Goal: Transaction & Acquisition: Book appointment/travel/reservation

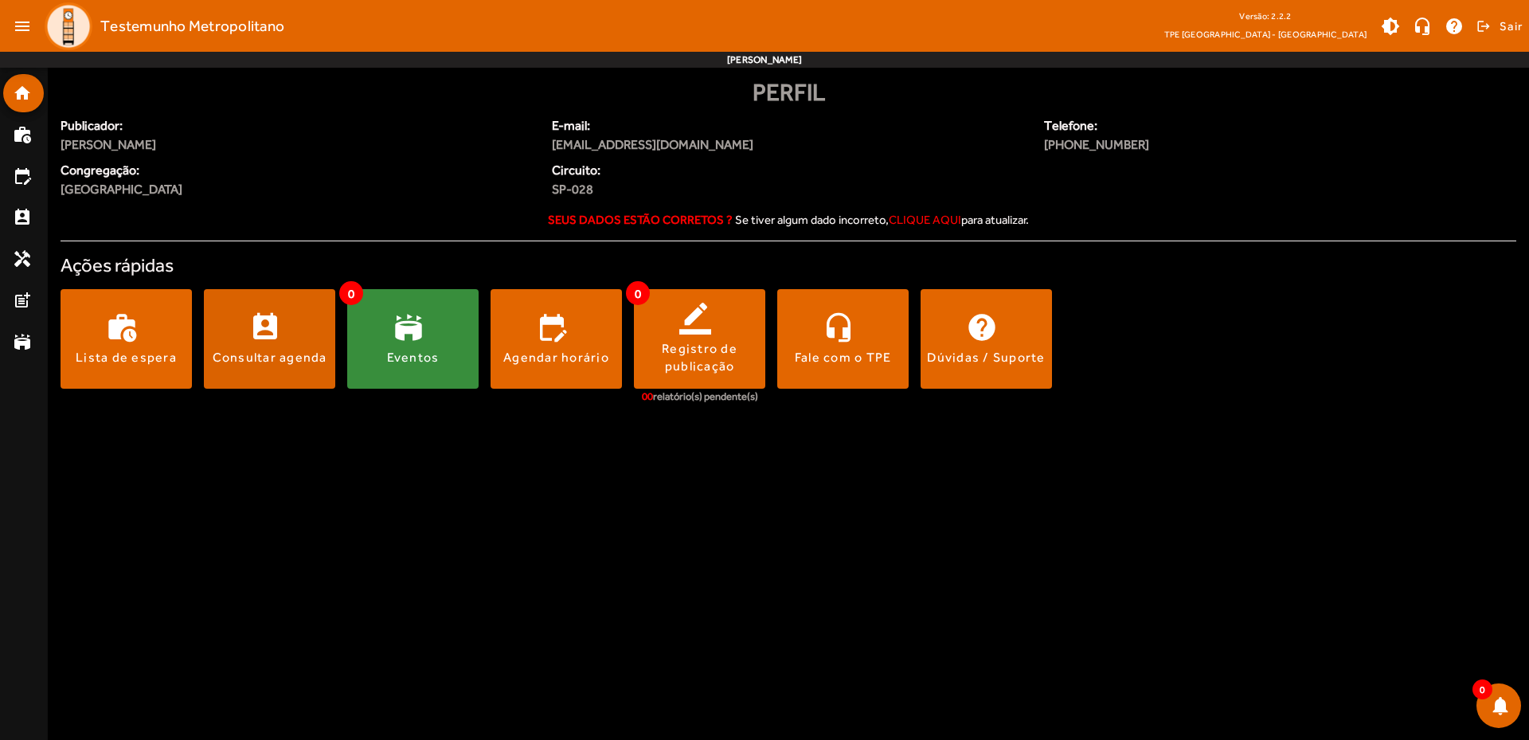
click at [272, 339] on span at bounding box center [269, 339] width 131 height 38
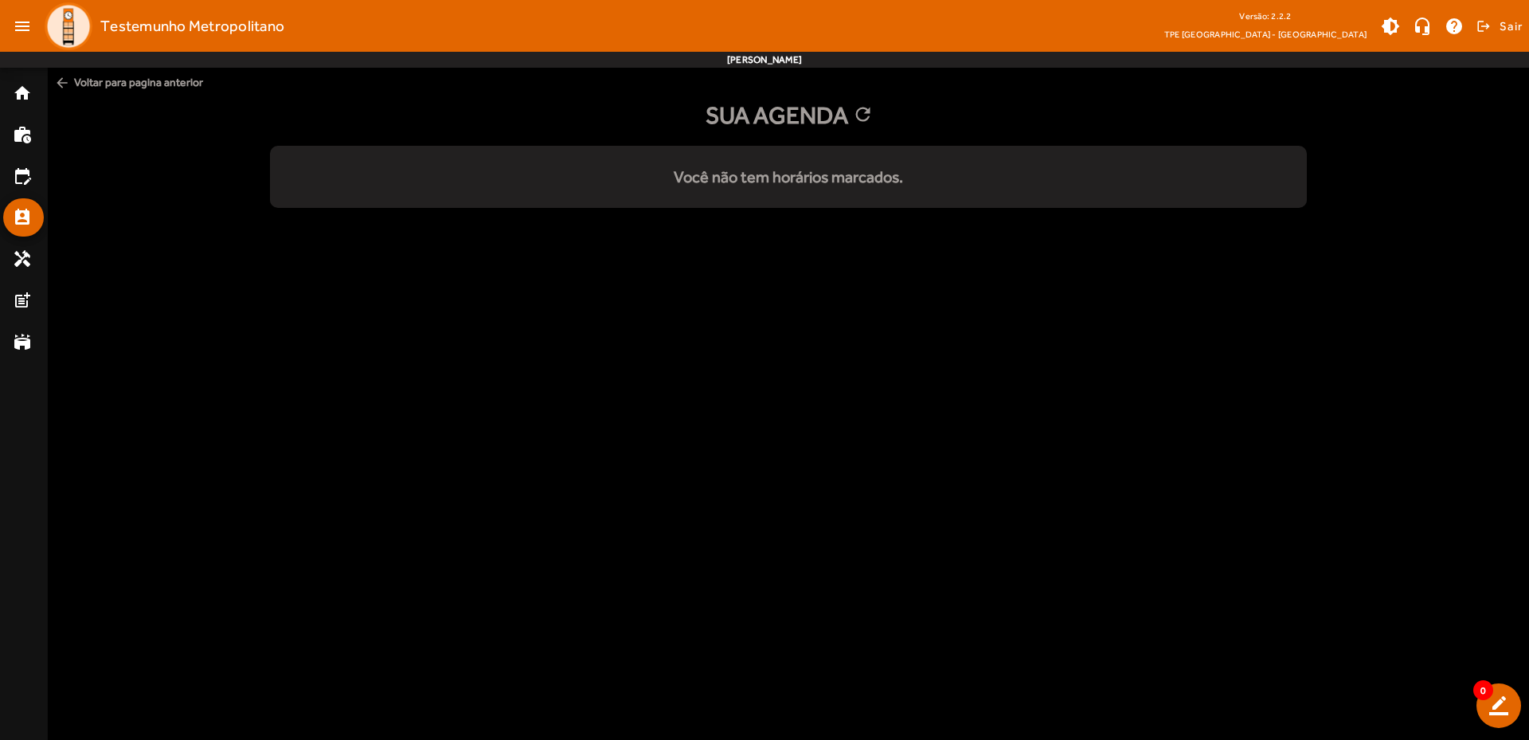
click at [814, 175] on div "Você não tem horários marcados." at bounding box center [788, 177] width 1037 height 24
click at [18, 95] on mat-icon "home" at bounding box center [22, 93] width 19 height 19
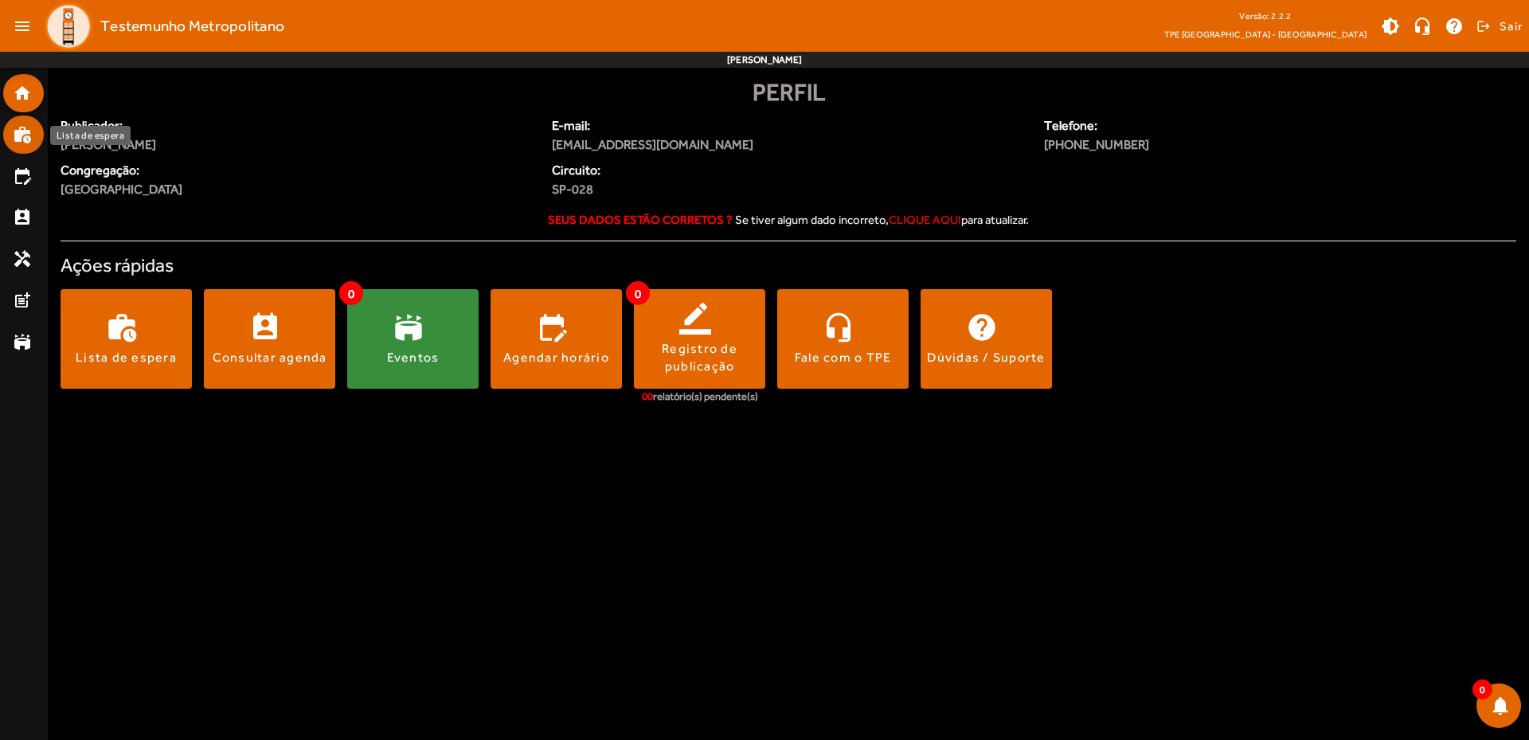
click at [25, 135] on mat-icon "work_history" at bounding box center [22, 134] width 19 height 19
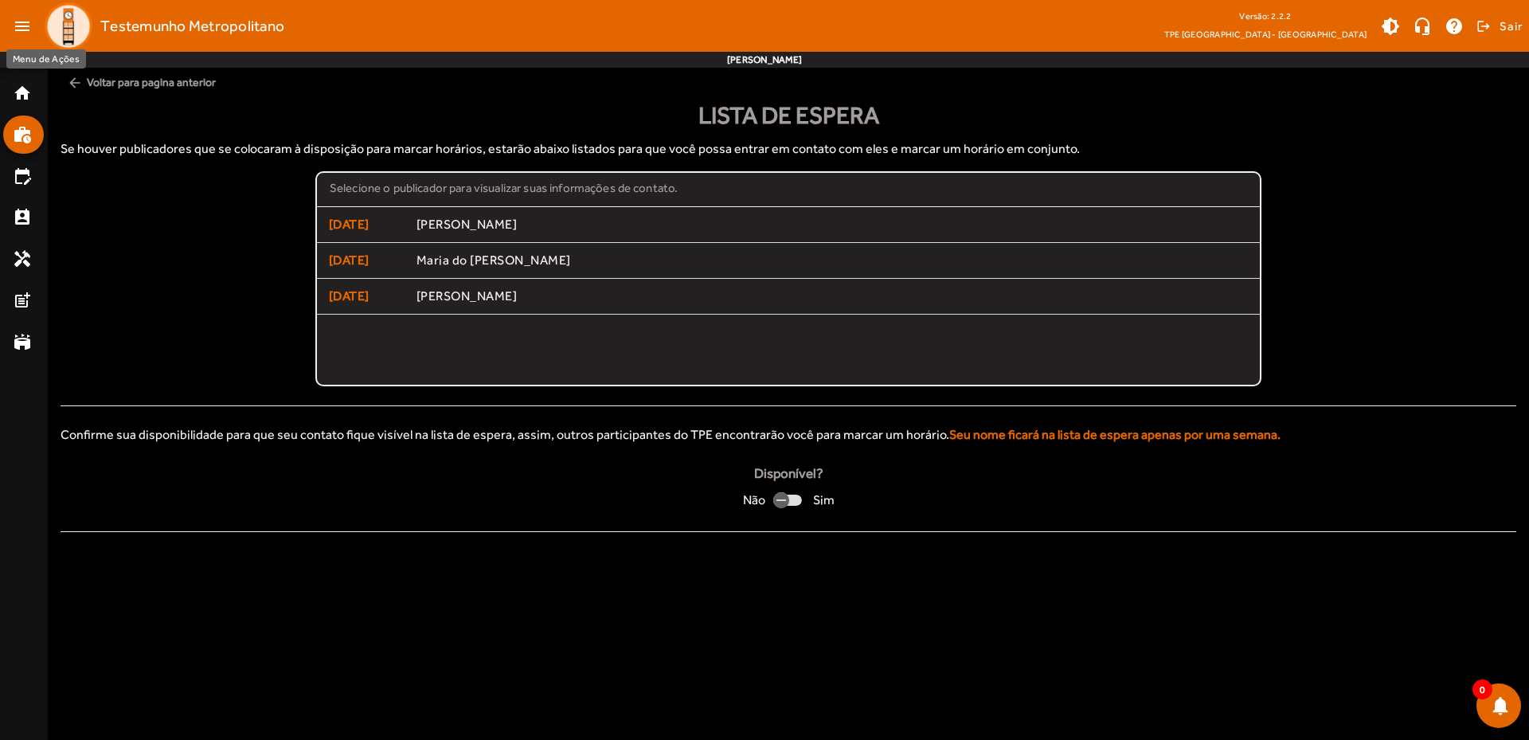
click at [22, 14] on mat-icon "menu" at bounding box center [22, 26] width 32 height 32
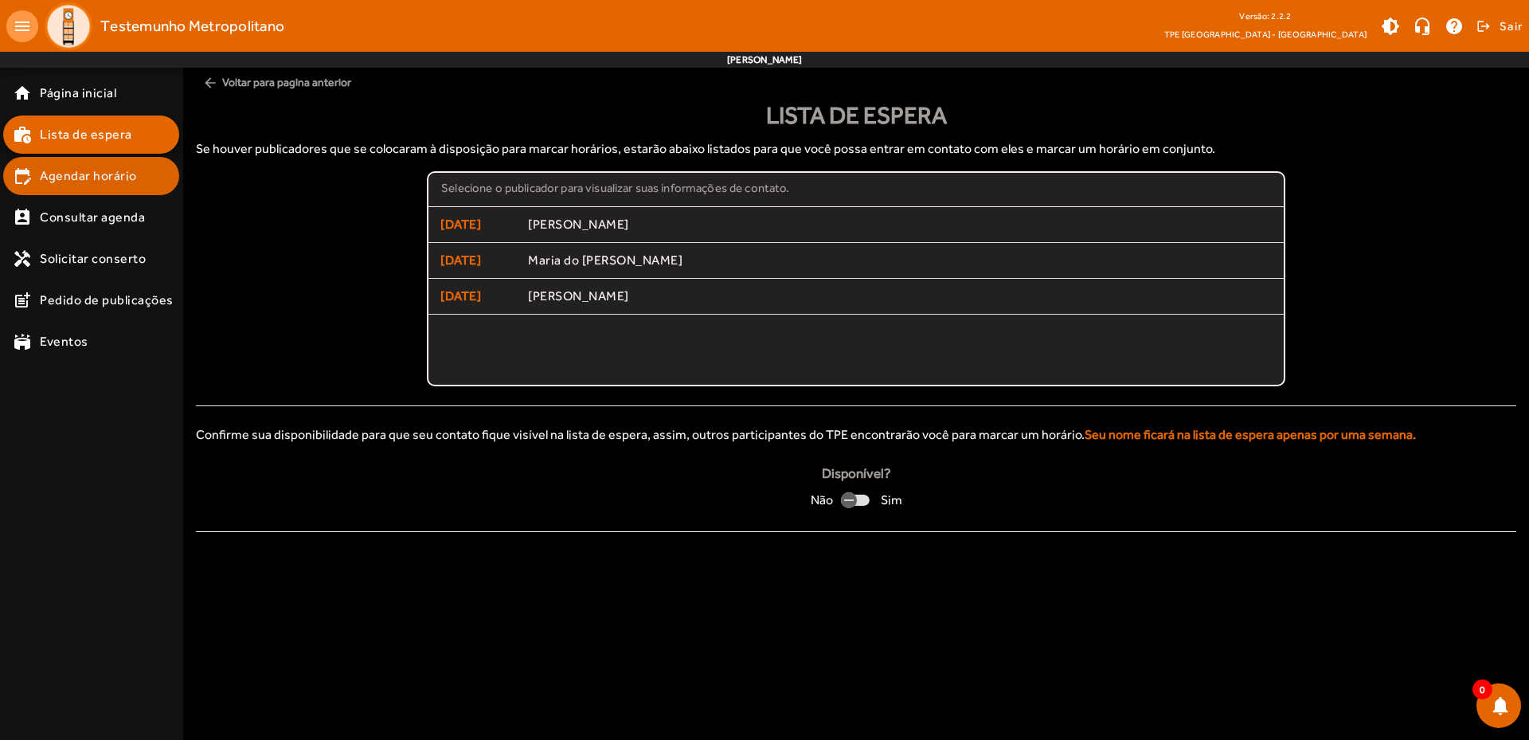
click at [65, 169] on span "Agendar horário" at bounding box center [88, 175] width 97 height 19
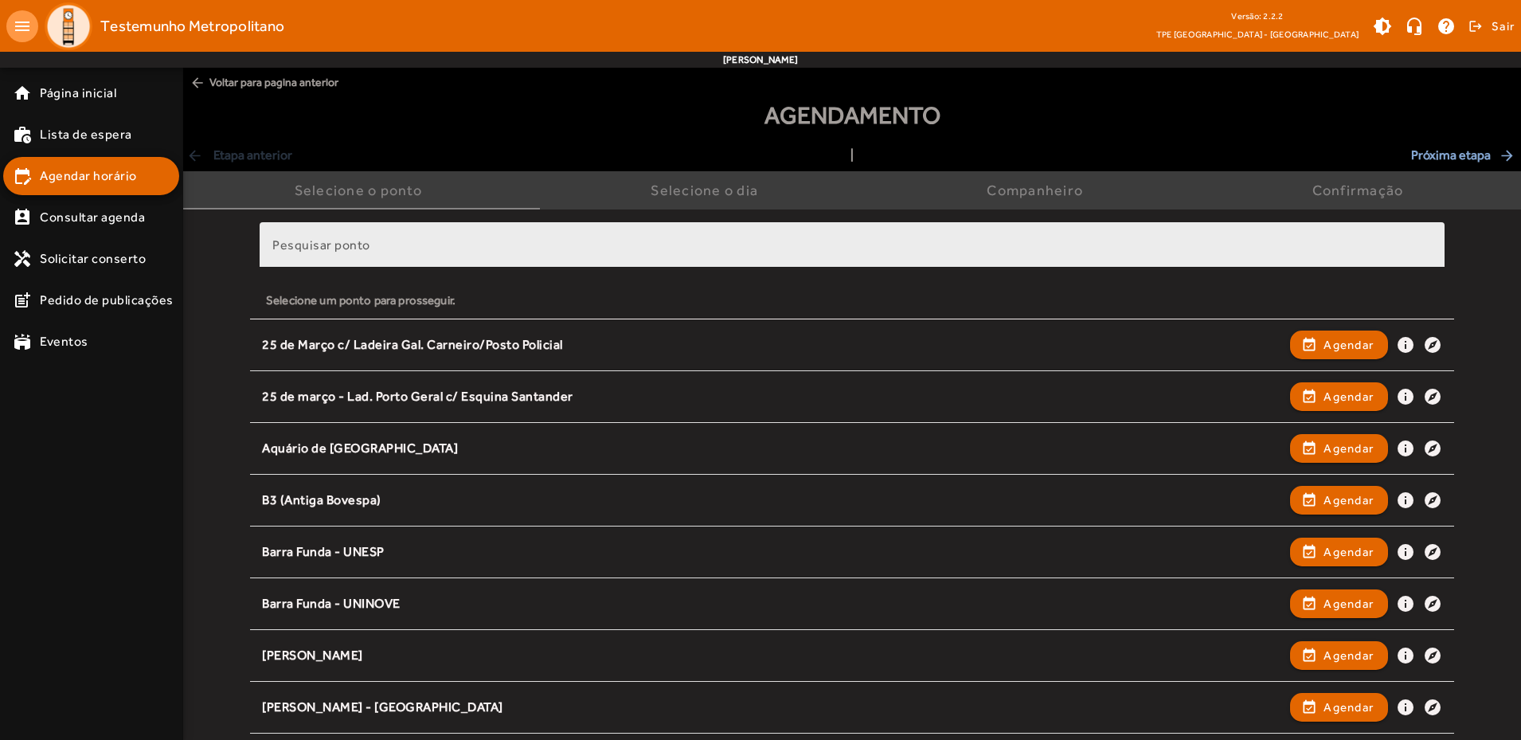
click at [375, 242] on input "Pesquisar ponto" at bounding box center [852, 251] width 1160 height 19
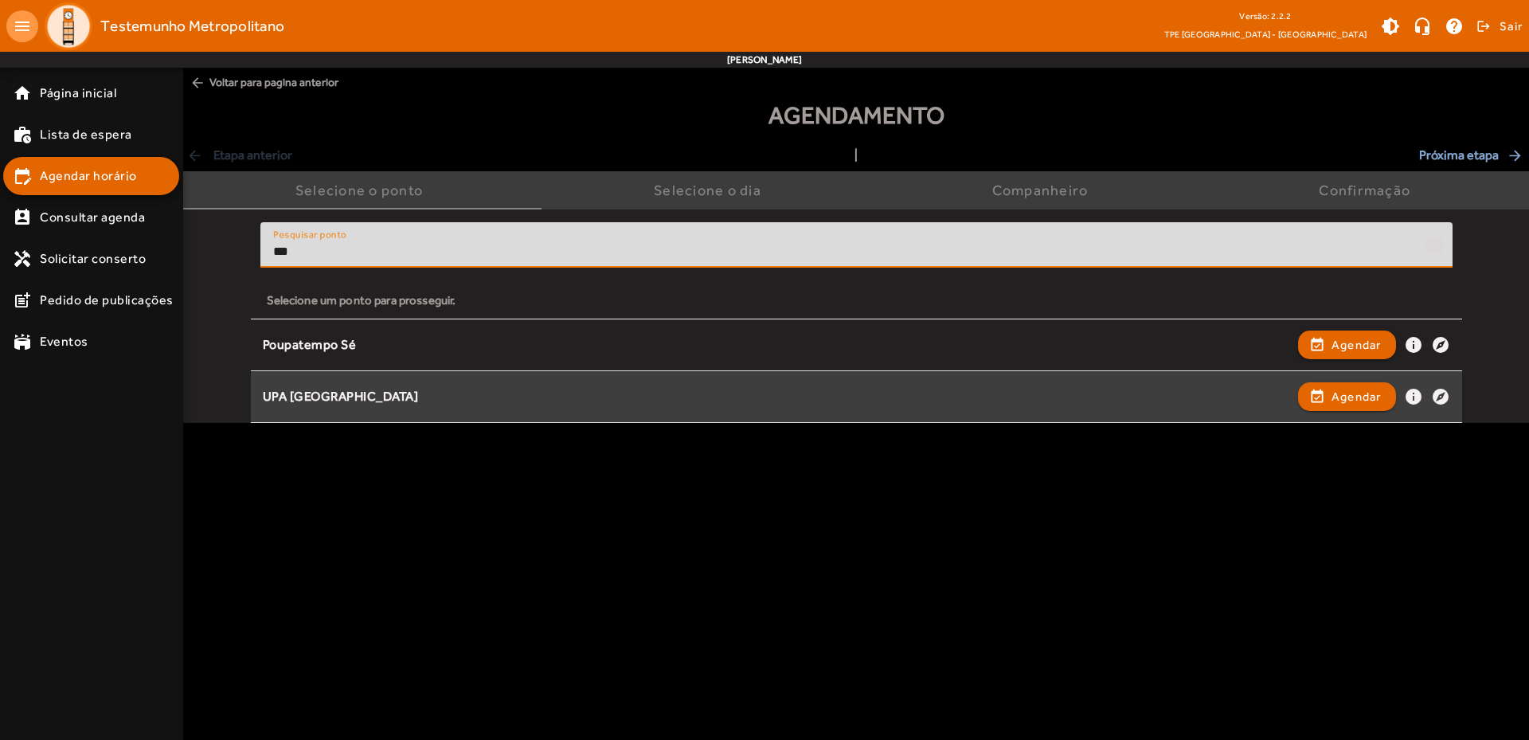
type input "***"
click at [311, 405] on div "UPA Jaçanã event_available Agendar info explore" at bounding box center [857, 396] width 1188 height 35
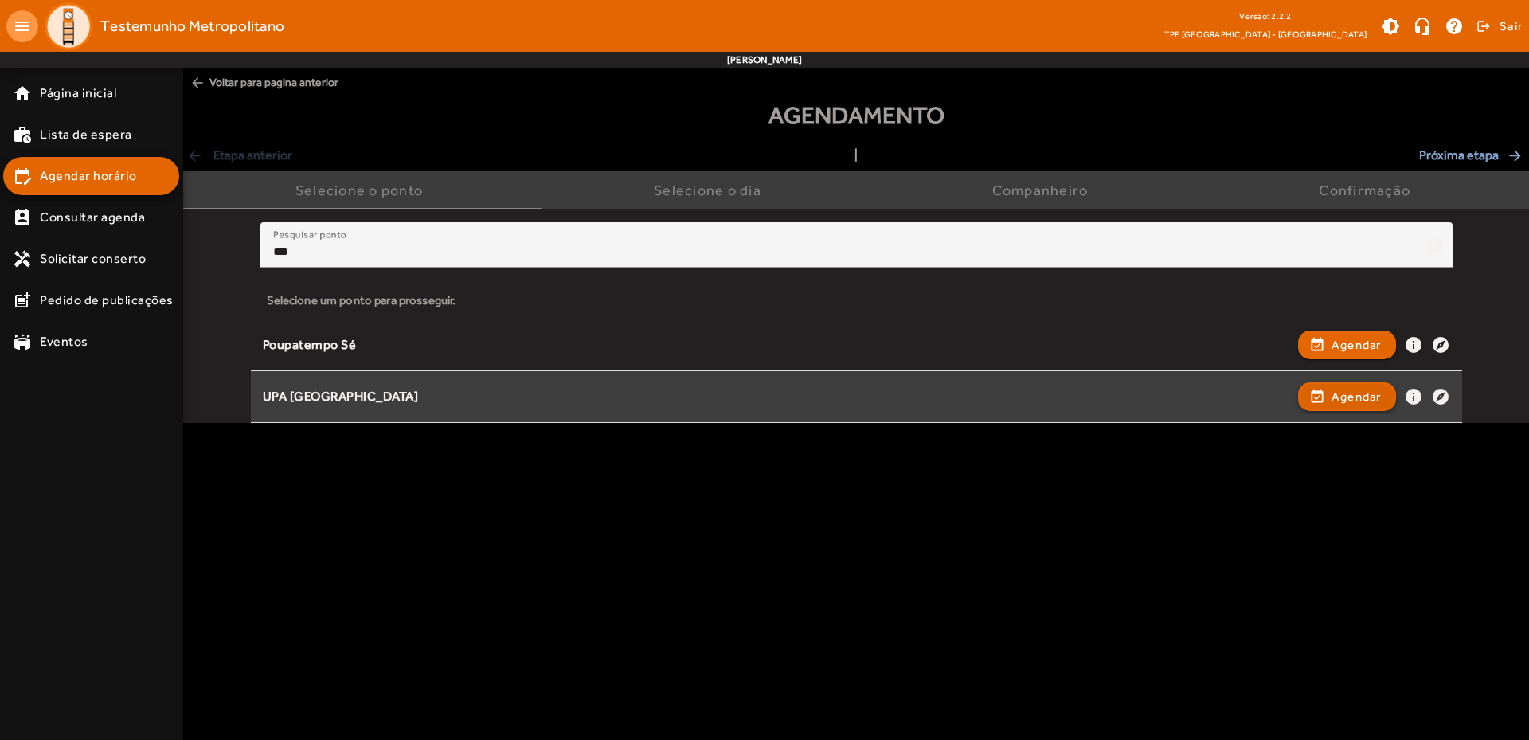
click at [1332, 403] on span "Agendar" at bounding box center [1357, 396] width 50 height 19
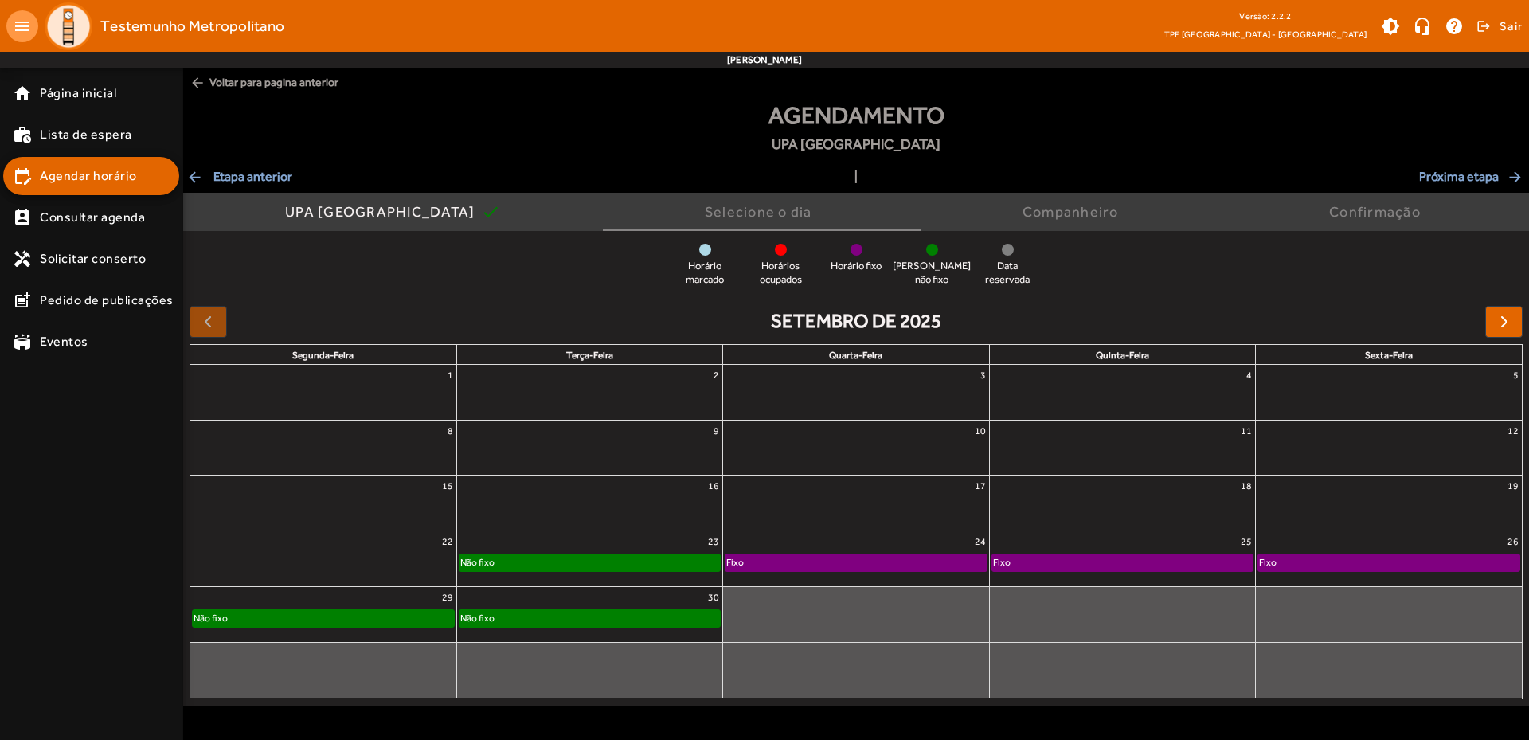
click at [501, 563] on div "Não fixo" at bounding box center [590, 562] width 260 height 16
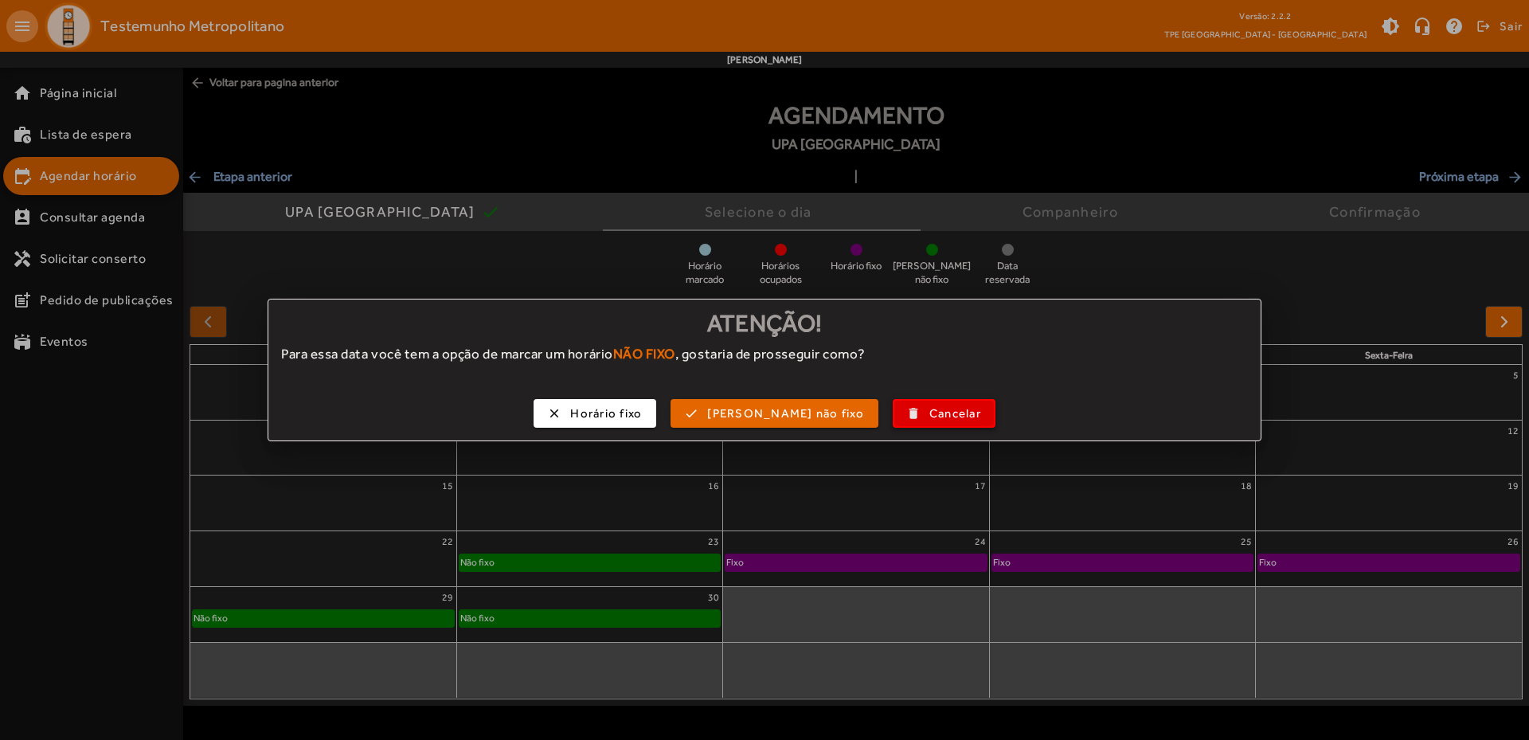
click at [934, 411] on span "Cancelar" at bounding box center [956, 414] width 52 height 18
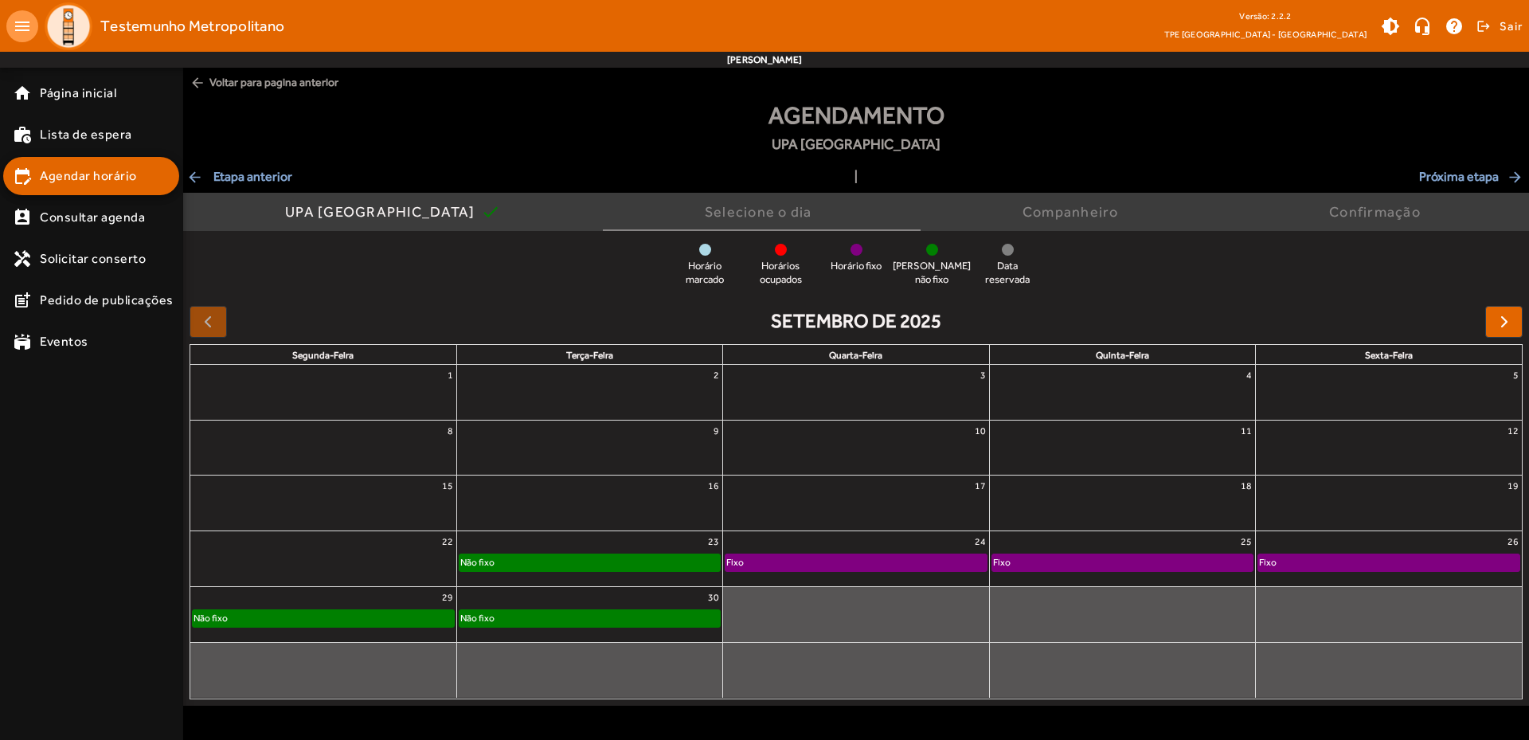
click at [1011, 247] on div at bounding box center [1008, 250] width 12 height 12
click at [1361, 213] on div "Confirmação" at bounding box center [1379, 212] width 98 height 16
click at [1074, 213] on div "Companheiro" at bounding box center [1074, 212] width 103 height 16
click at [779, 566] on div "Fixo" at bounding box center [856, 562] width 260 height 16
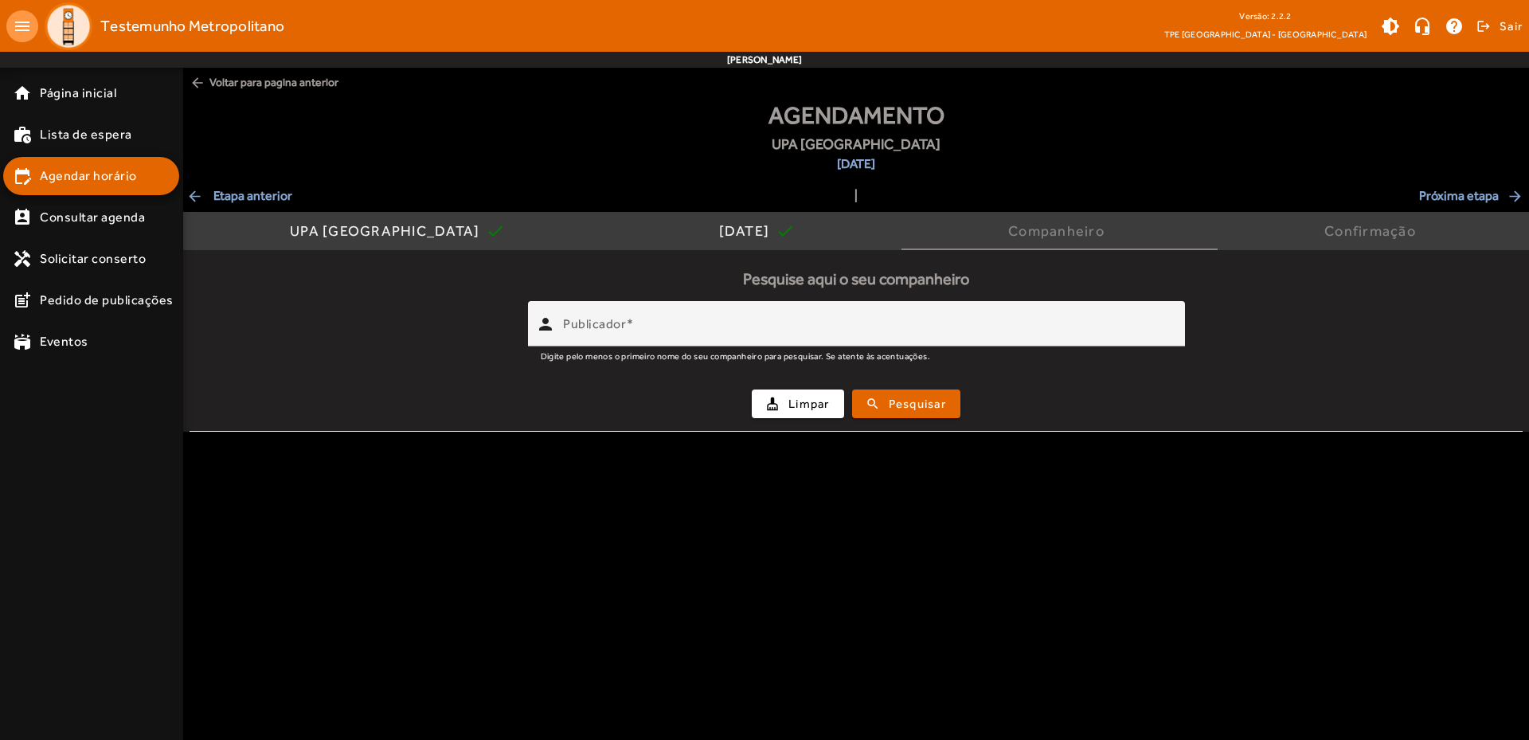
click at [198, 193] on mat-icon "arrow_back" at bounding box center [195, 196] width 19 height 16
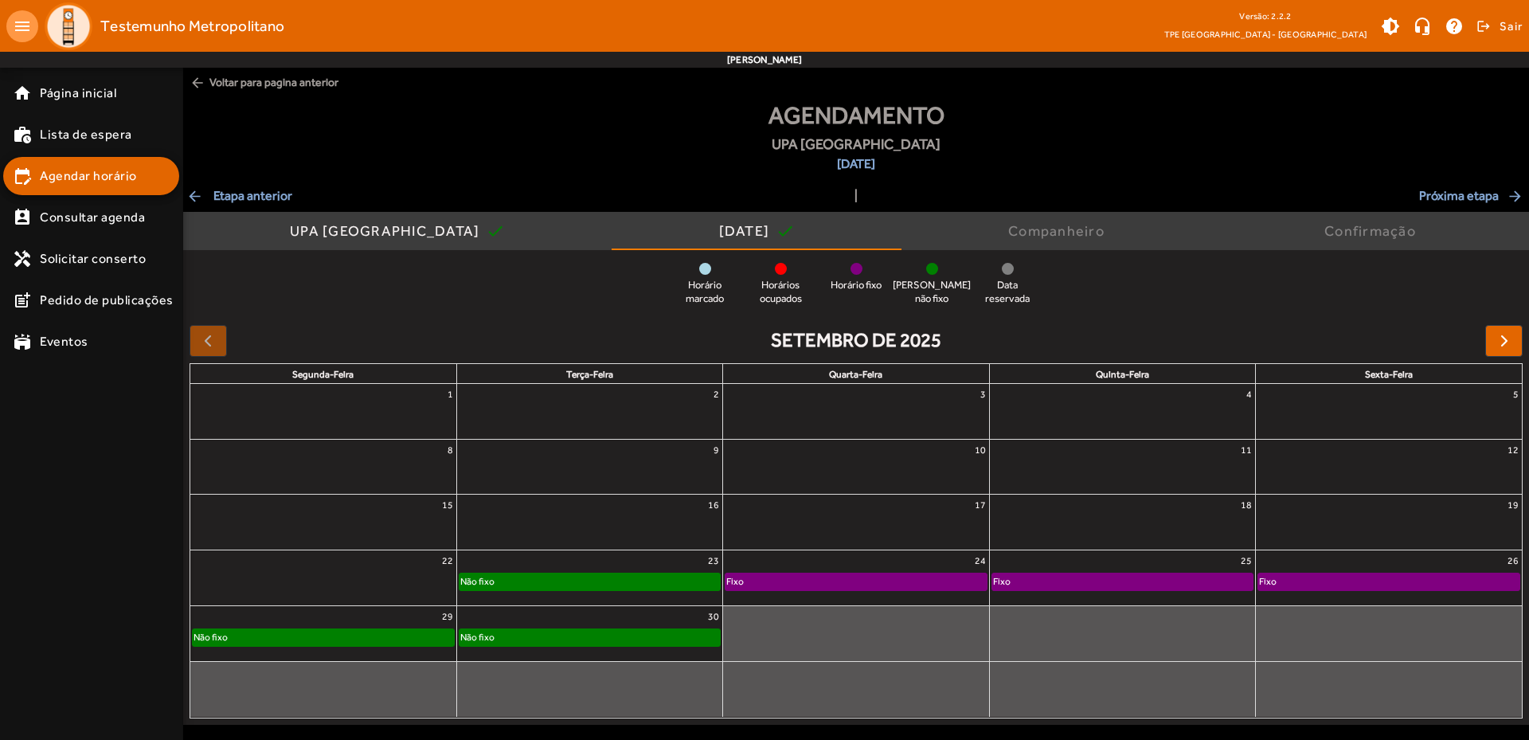
click at [198, 195] on mat-icon "arrow_back" at bounding box center [195, 196] width 19 height 16
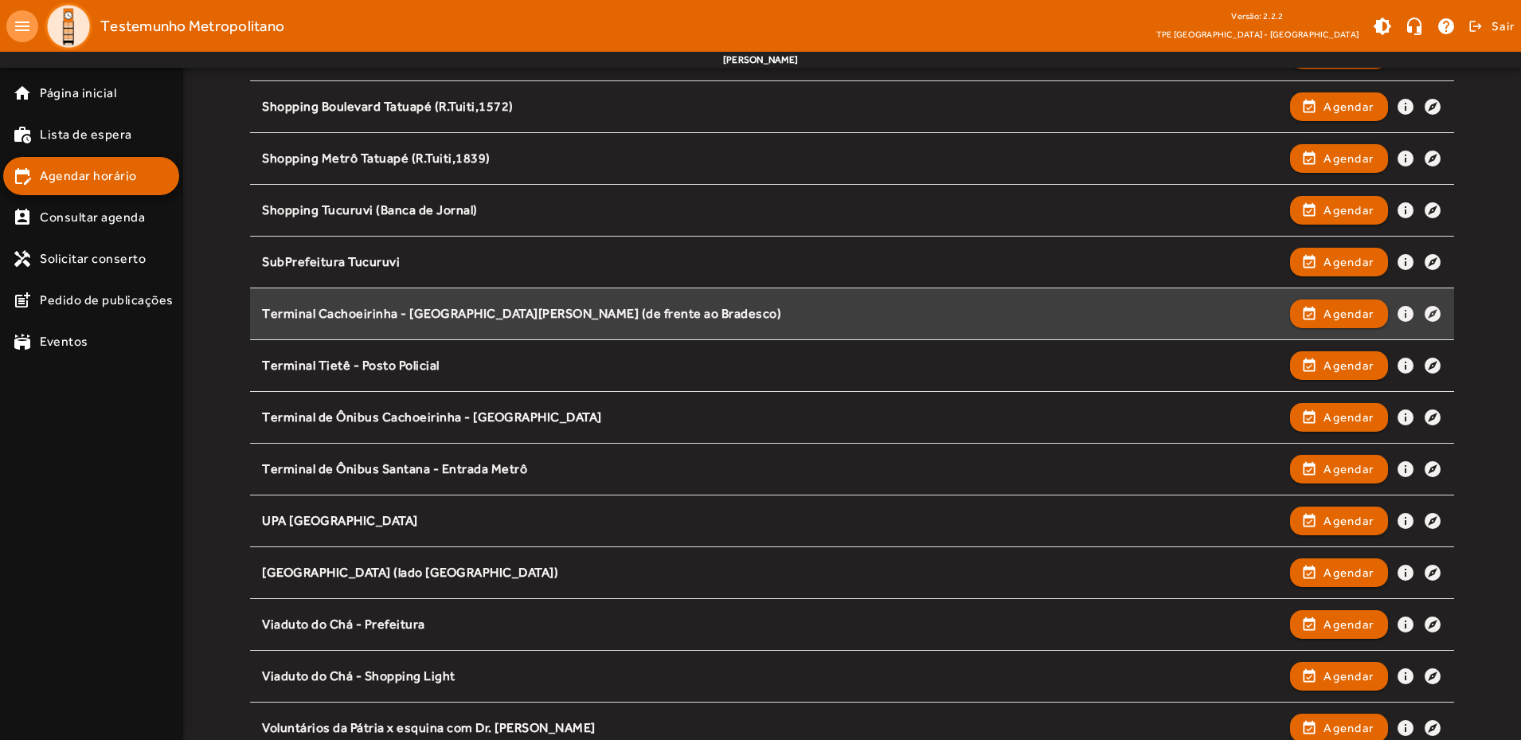
scroll to position [1949, 0]
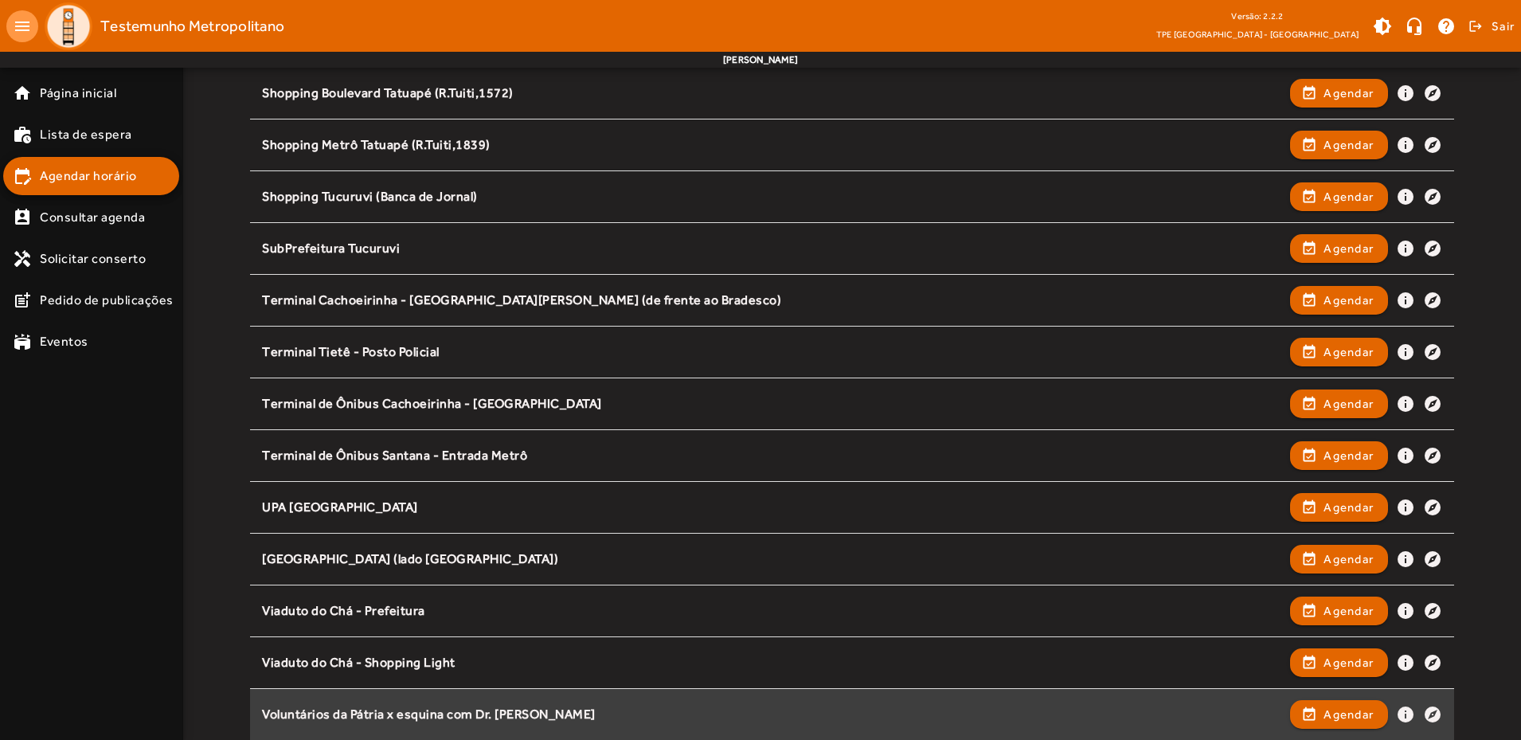
click at [478, 709] on div "Voluntários da Pátria x esquina com Dr. [PERSON_NAME]" at bounding box center [772, 715] width 1020 height 17
click at [1349, 722] on span "Agendar" at bounding box center [1349, 714] width 50 height 19
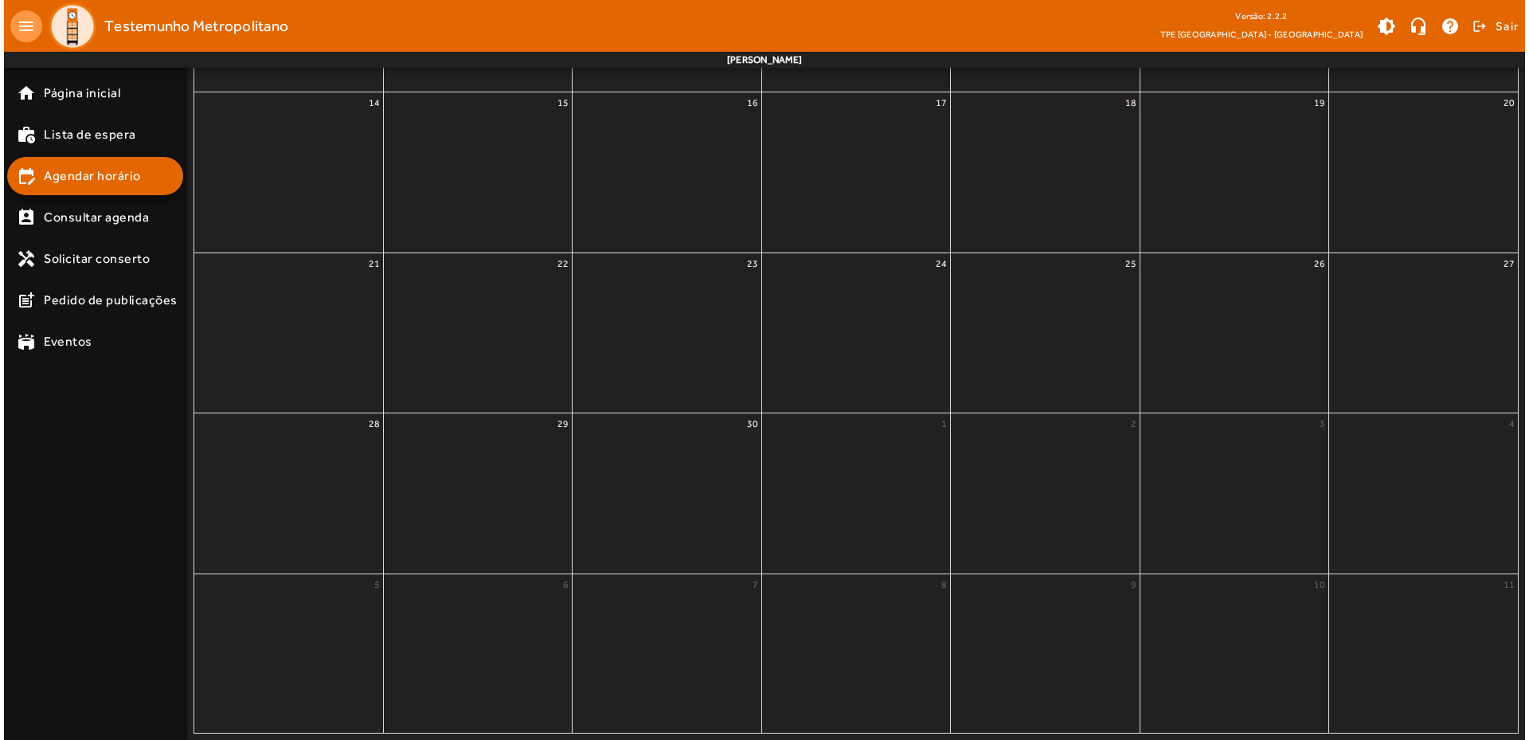
scroll to position [0, 0]
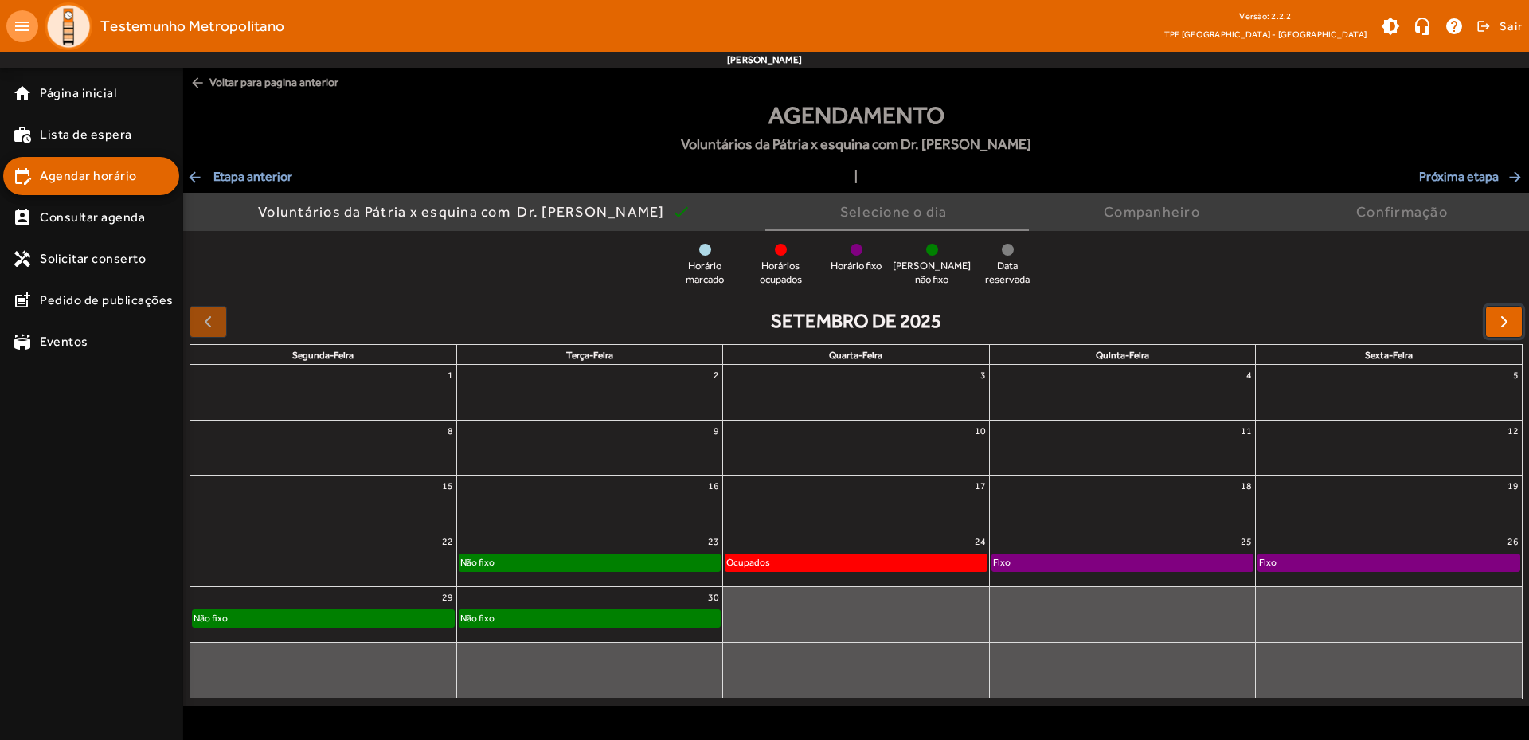
click at [1504, 323] on span "button" at bounding box center [1504, 321] width 19 height 19
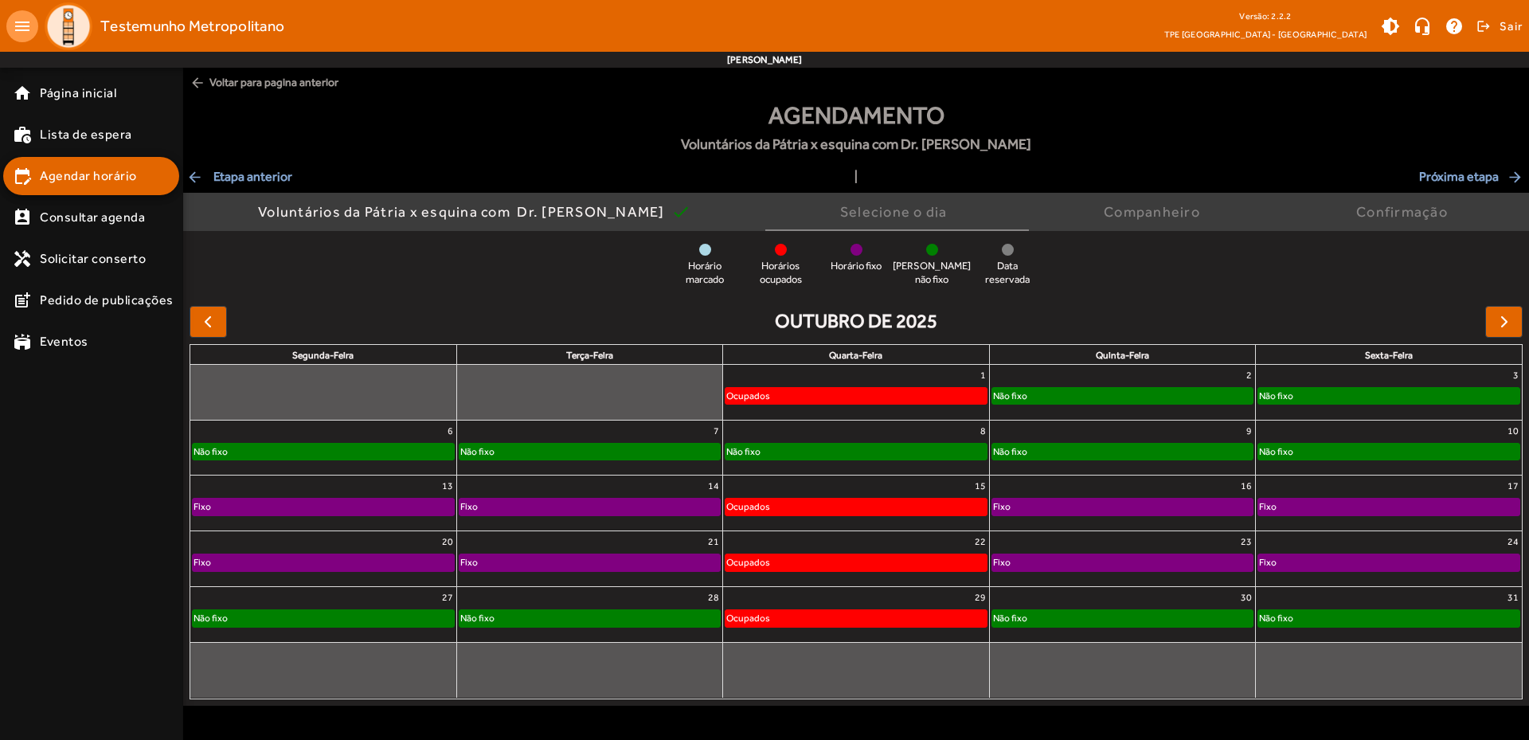
click at [194, 81] on mat-icon "arrow_back" at bounding box center [198, 83] width 16 height 16
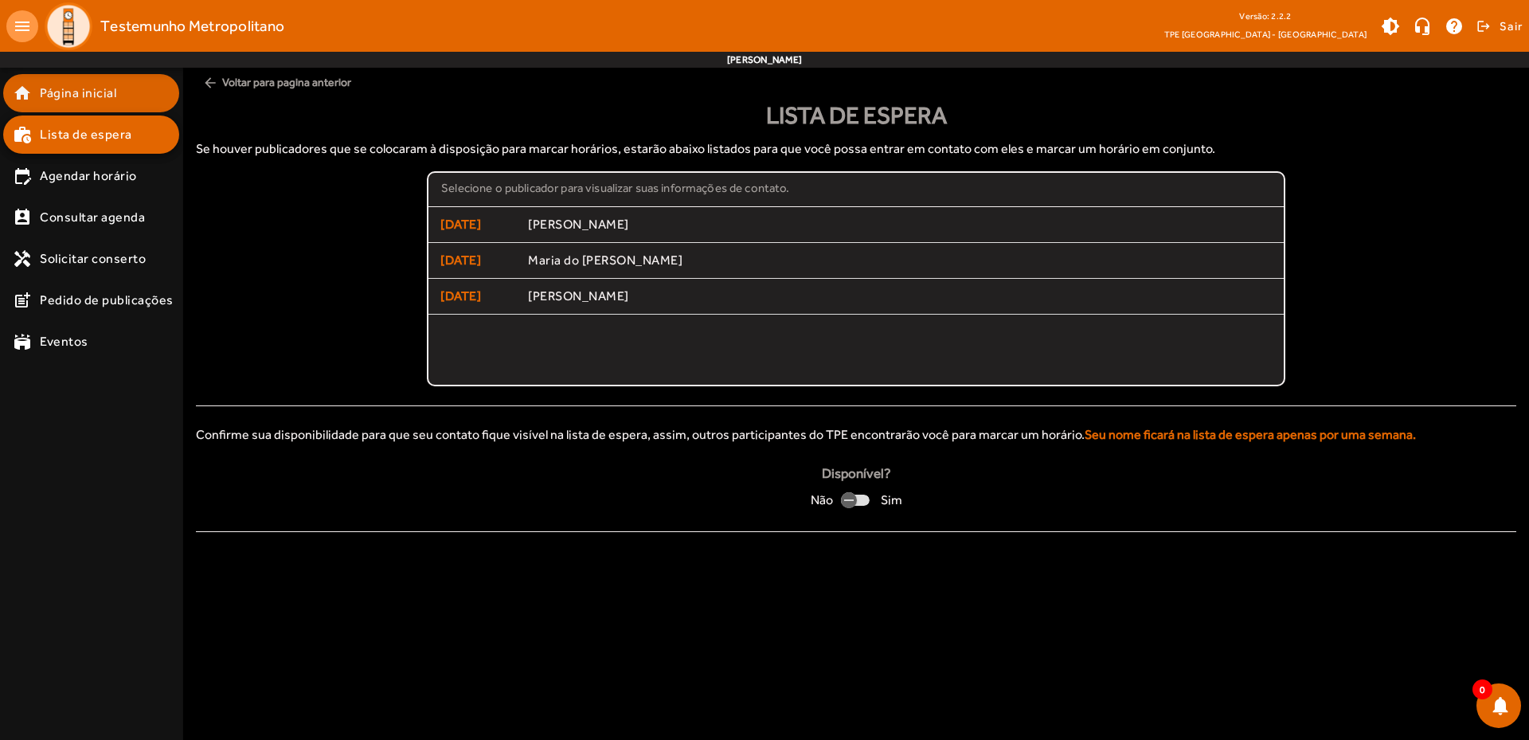
click at [54, 96] on span "Página inicial" at bounding box center [78, 93] width 76 height 19
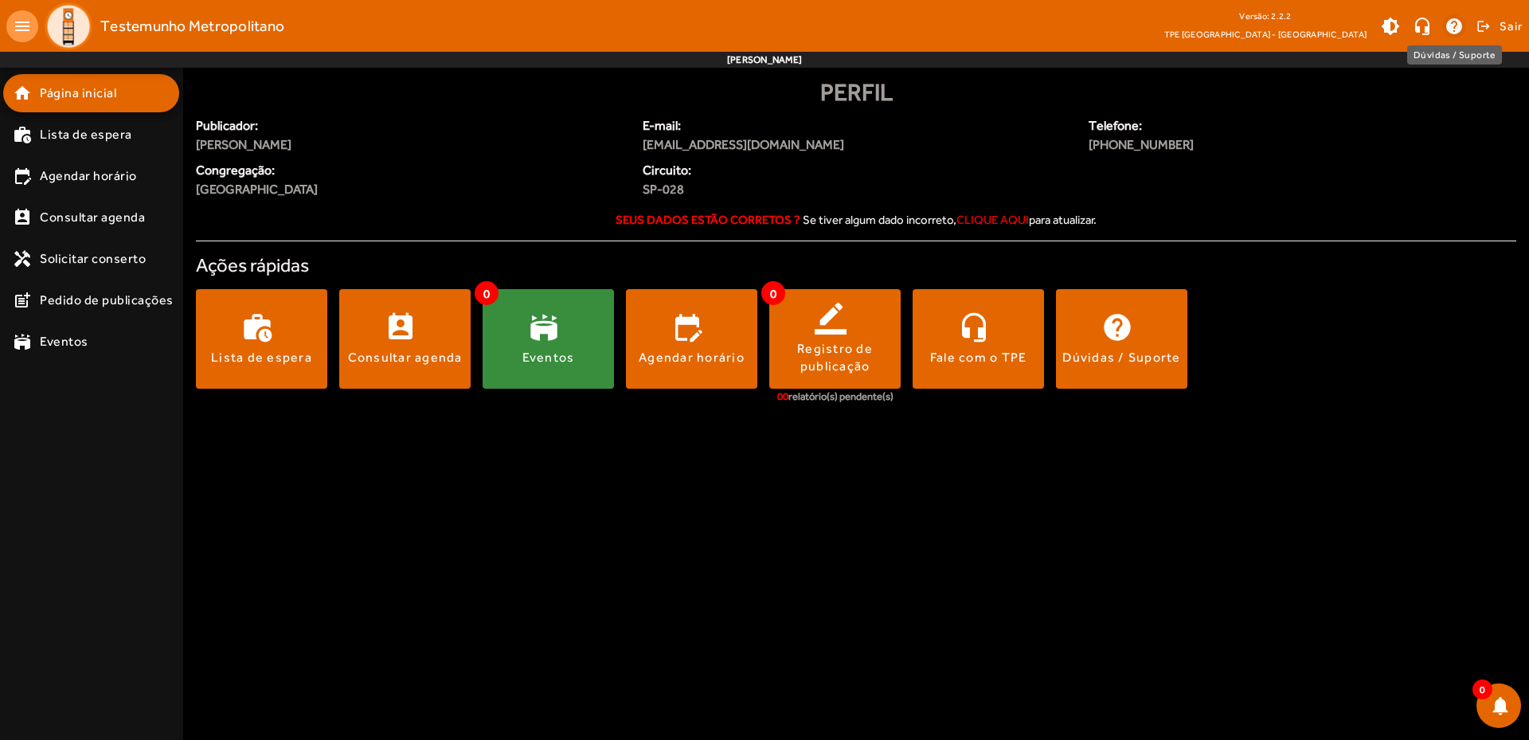
click at [1459, 27] on span at bounding box center [1454, 26] width 38 height 38
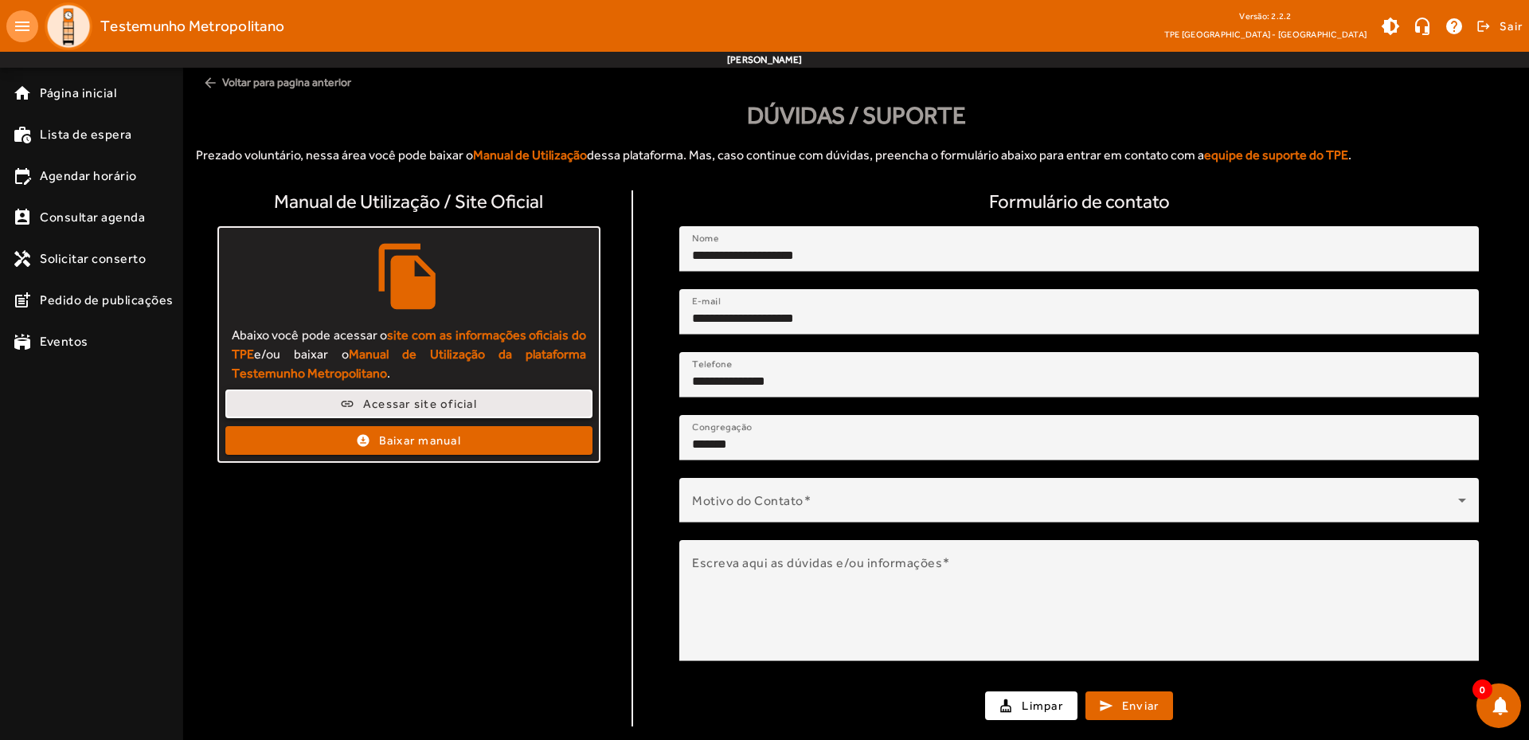
click at [430, 399] on span "Acessar site oficial" at bounding box center [420, 404] width 114 height 18
